Goal: Information Seeking & Learning: Stay updated

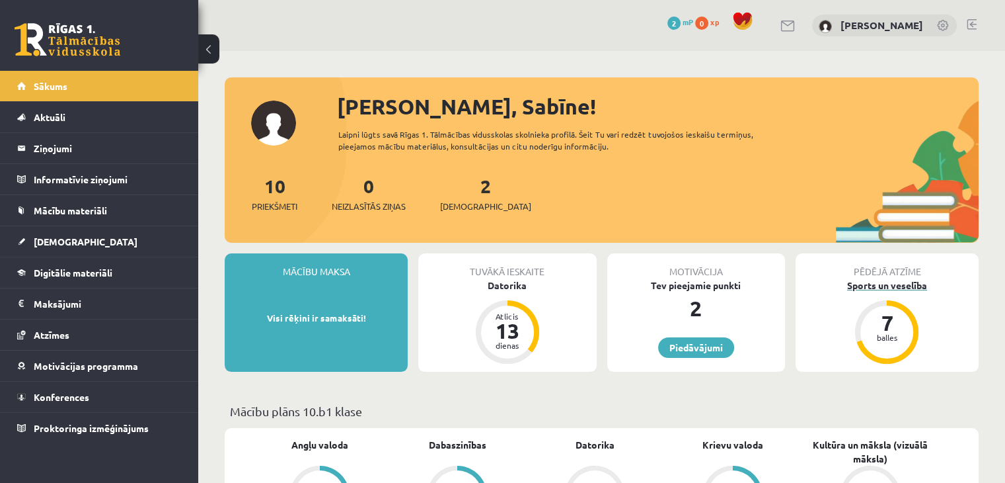
click at [898, 325] on div "7" at bounding box center [887, 322] width 40 height 21
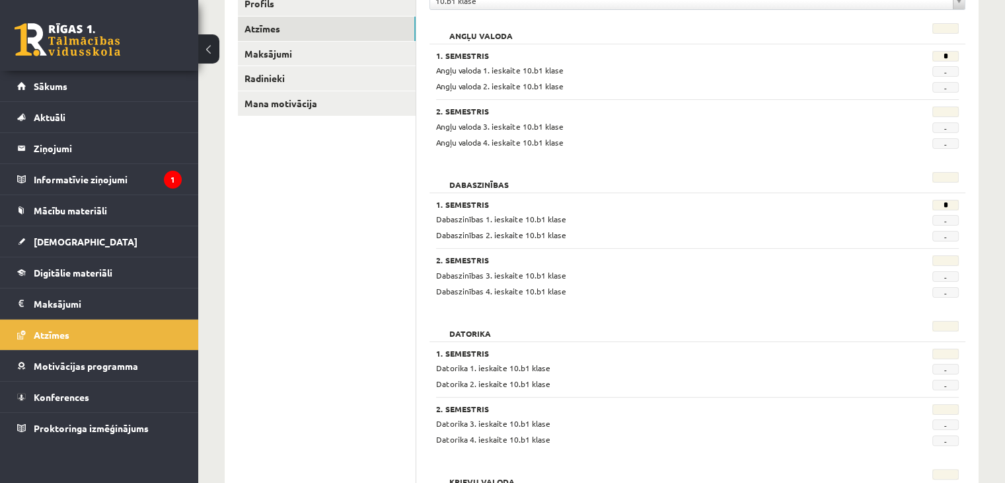
scroll to position [198, 0]
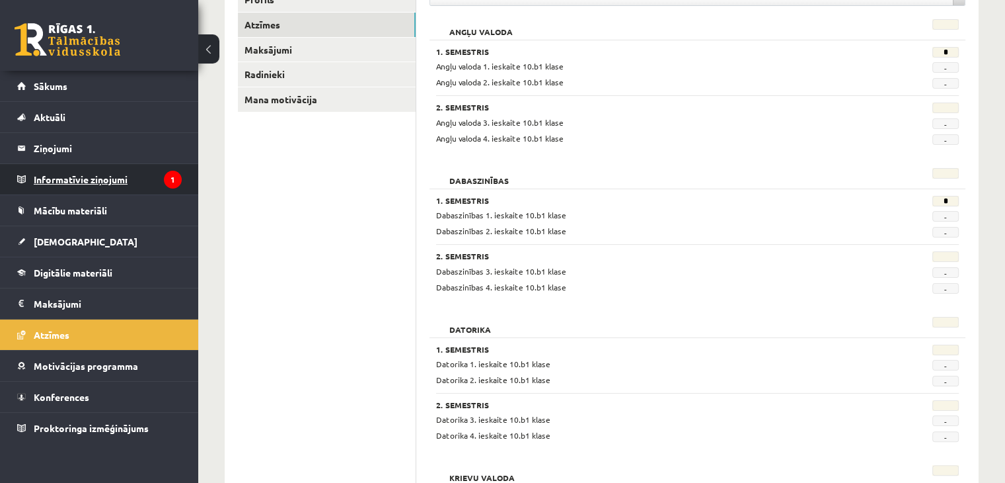
click at [116, 180] on legend "Informatīvie ziņojumi 1" at bounding box center [108, 179] width 148 height 30
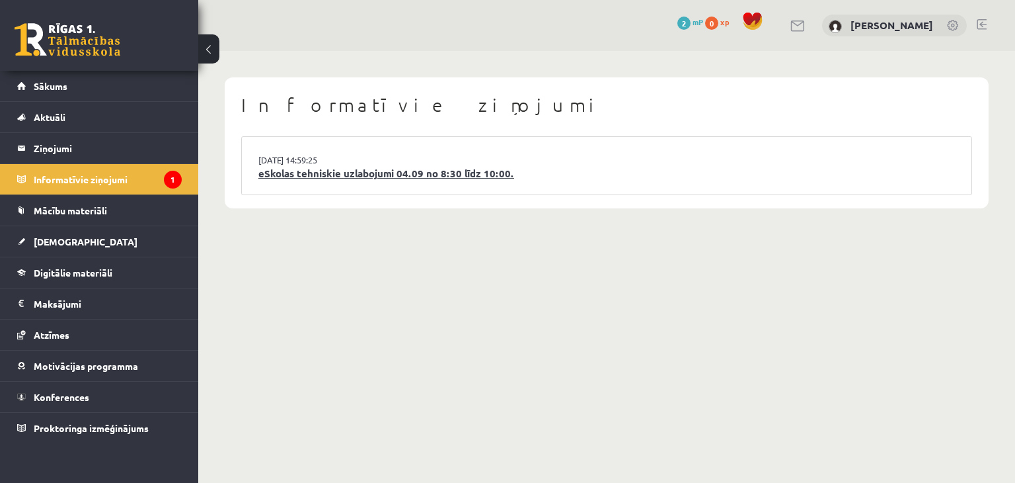
click at [389, 174] on link "eSkolas tehniskie uzlabojumi 04.09 no 8:30 līdz 10:00." at bounding box center [606, 173] width 697 height 15
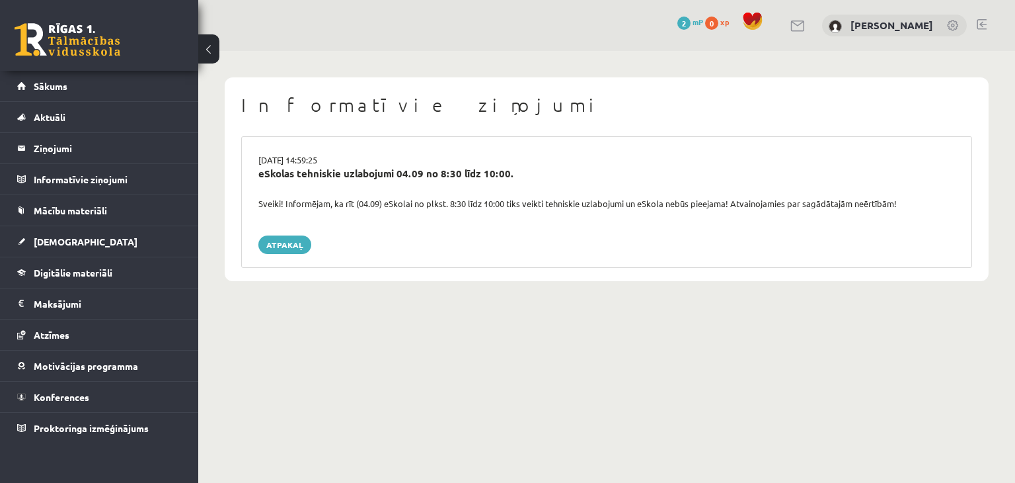
click at [48, 39] on link at bounding box center [68, 39] width 106 height 33
